Goal: Task Accomplishment & Management: Manage account settings

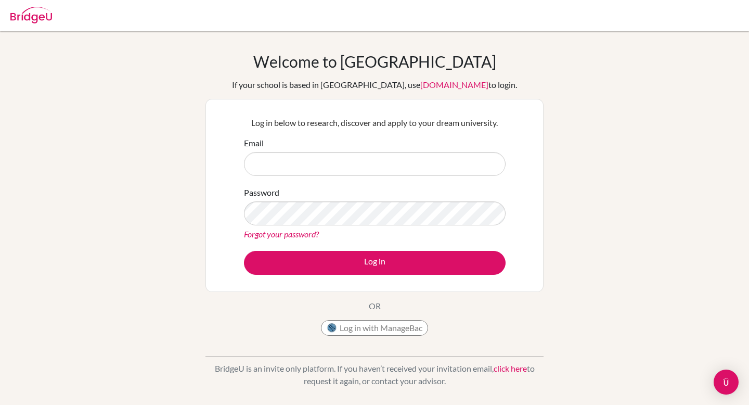
click at [342, 164] on input "Email" at bounding box center [375, 164] width 262 height 24
click at [322, 228] on div "Forgot your password?" at bounding box center [375, 234] width 262 height 12
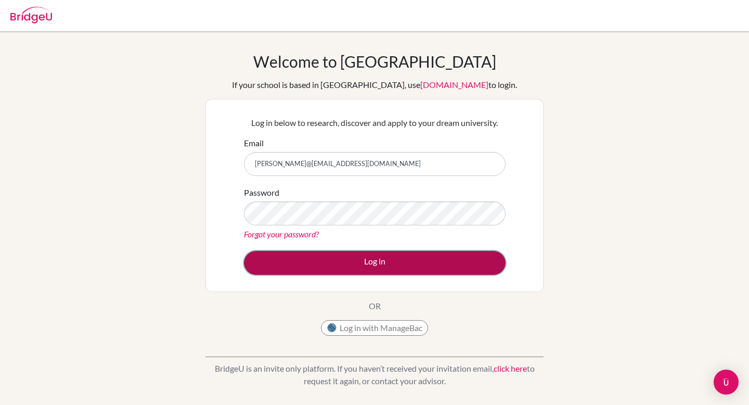
click at [340, 257] on button "Log in" at bounding box center [375, 263] width 262 height 24
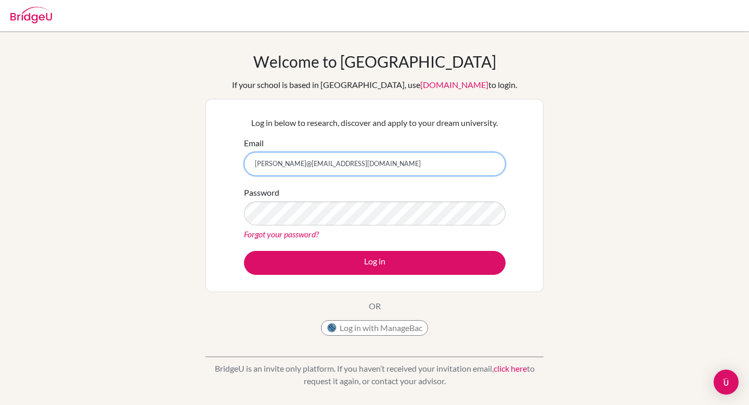
click at [289, 163] on input "c.borkhuis@criastudents@gmail.com" at bounding box center [375, 164] width 262 height 24
click at [331, 162] on input "c.borkhuis@criastudents@gmail.com" at bounding box center [375, 164] width 262 height 24
type input "c.borkhuis@criastudentgmail.com"
type input "[PERSON_NAME][EMAIL_ADDRESS][DOMAIN_NAME]"
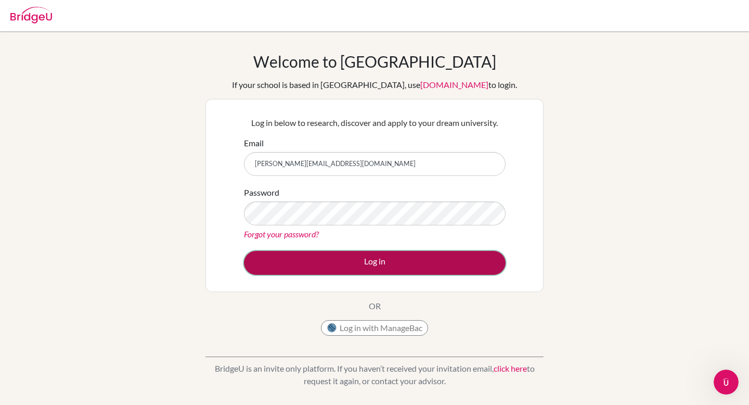
click at [304, 264] on button "Log in" at bounding box center [375, 263] width 262 height 24
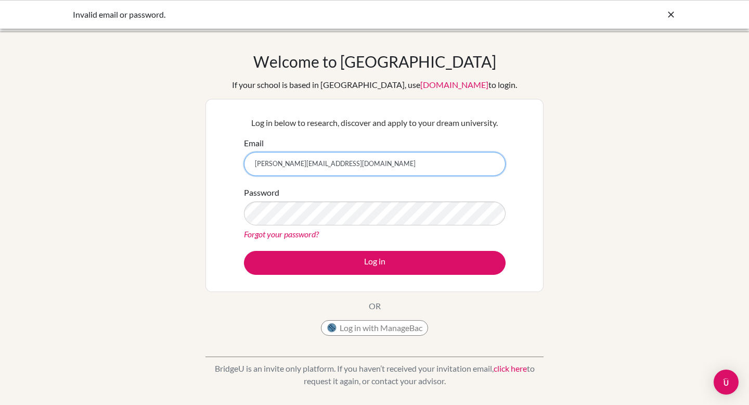
click at [321, 167] on input "[PERSON_NAME][EMAIL_ADDRESS][DOMAIN_NAME]" at bounding box center [375, 164] width 262 height 24
type input "c.borkhuis@criastudents.com"
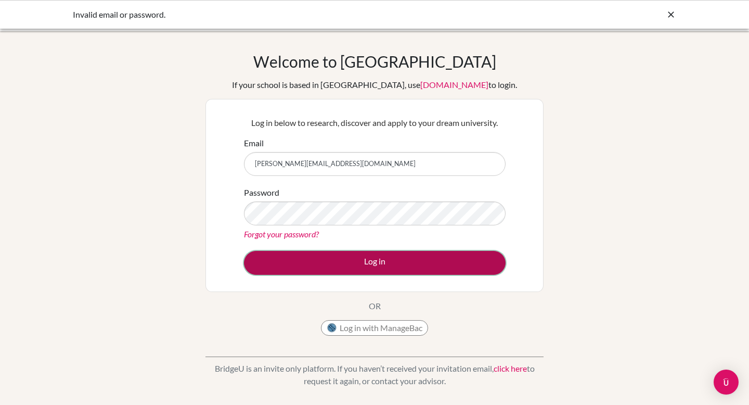
click at [360, 259] on button "Log in" at bounding box center [375, 263] width 262 height 24
